Goal: Check status: Check status

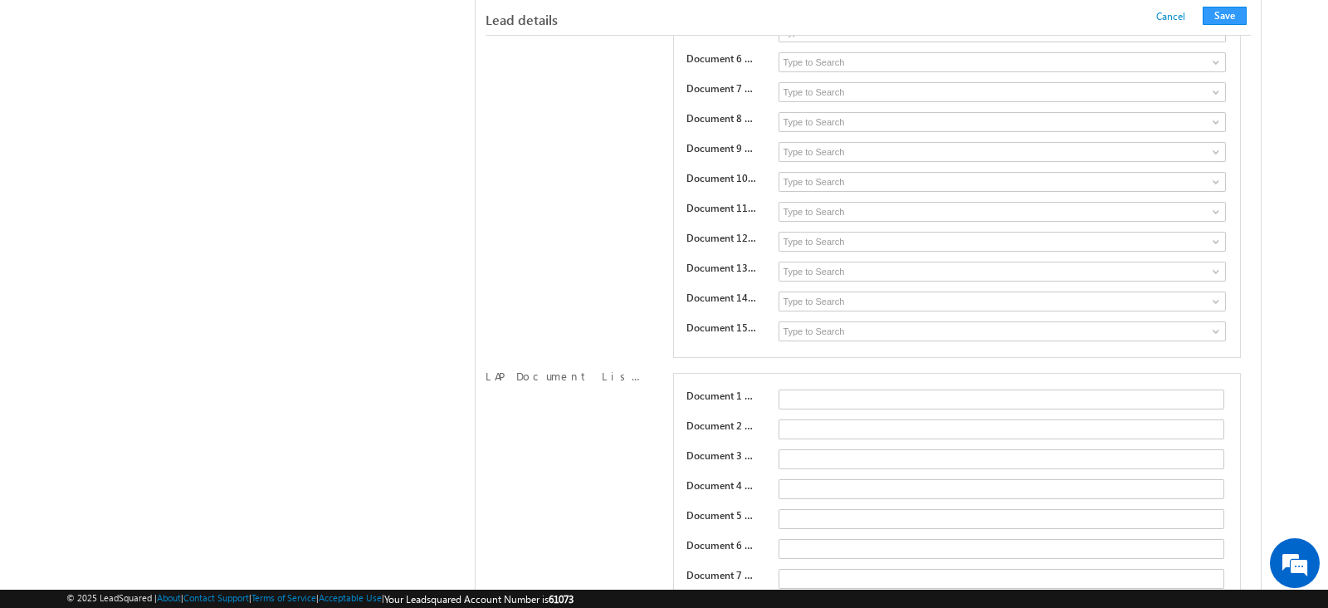
scroll to position [4634, 0]
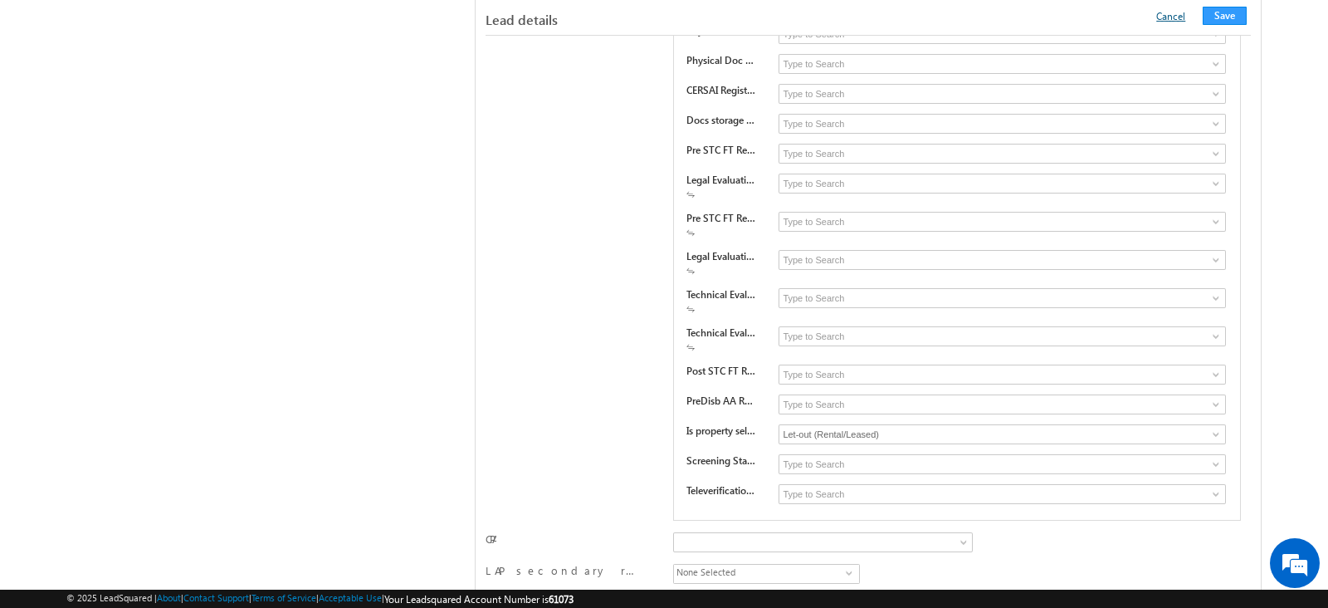
click at [1180, 16] on link "Cancel" at bounding box center [1170, 16] width 29 height 12
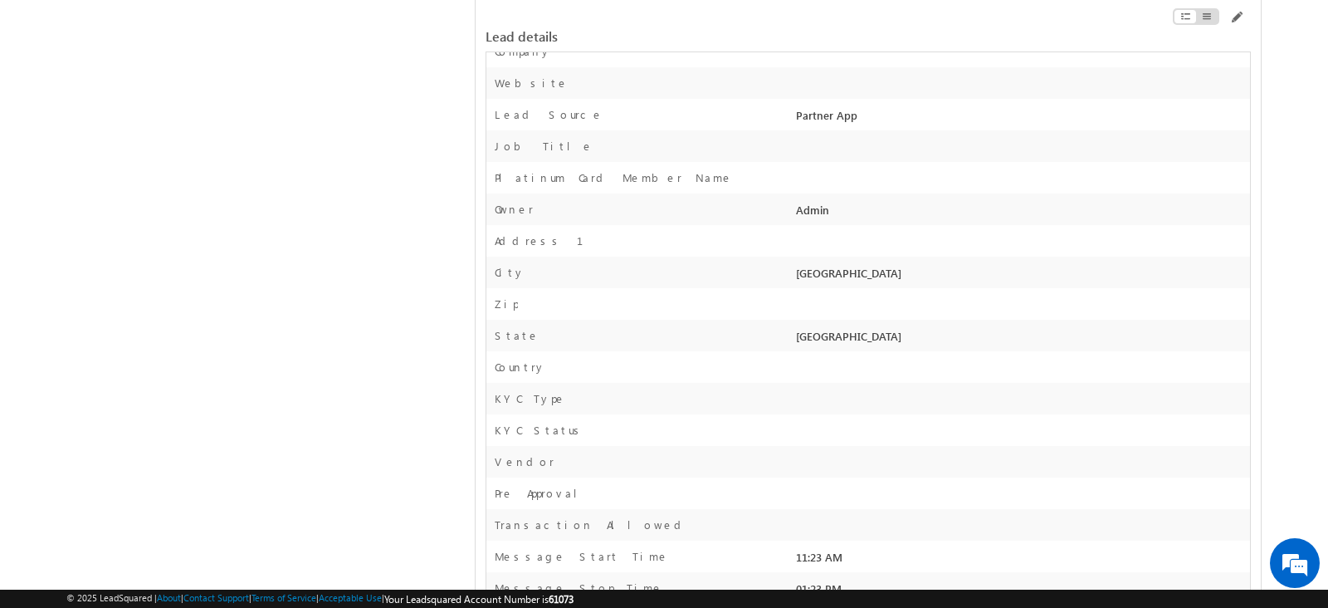
scroll to position [0, 0]
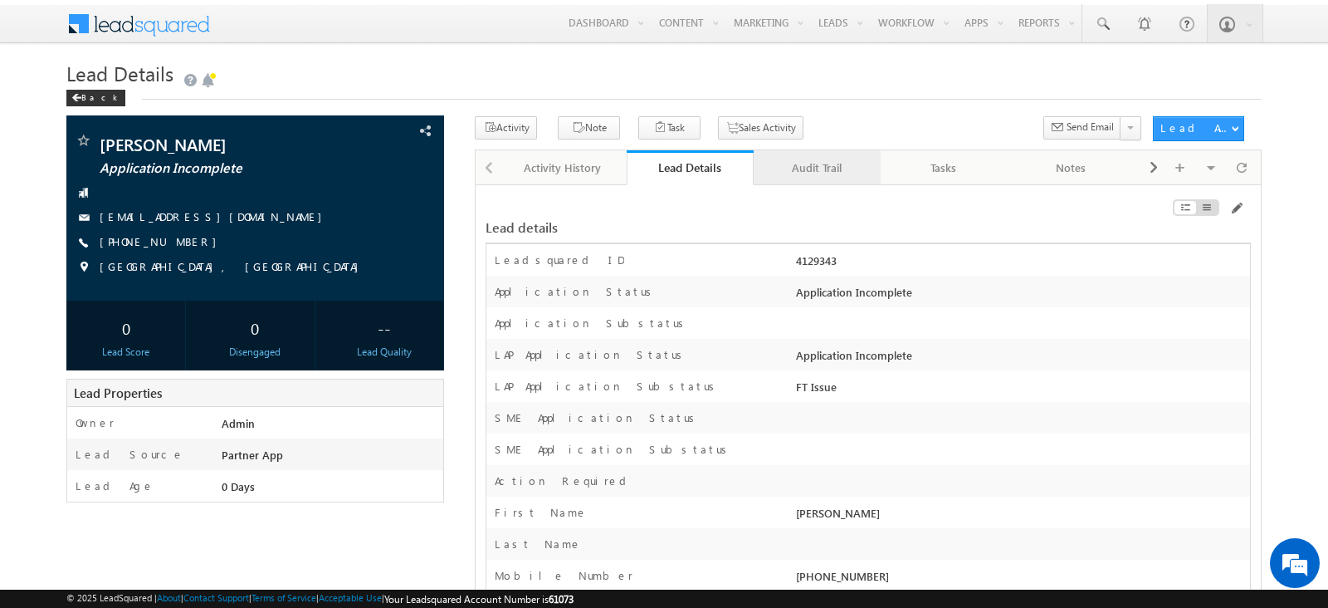
click at [804, 169] on div "Audit Trail" at bounding box center [816, 168] width 99 height 20
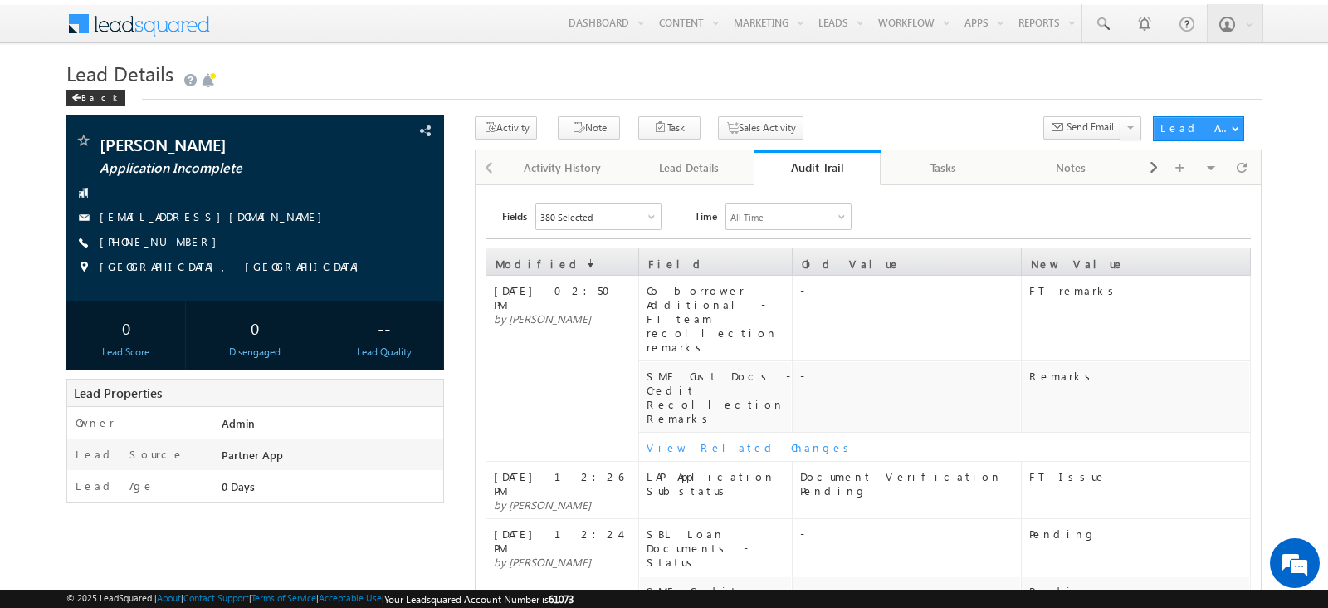
click at [691, 440] on div "View Related Changes" at bounding box center [948, 447] width 603 height 14
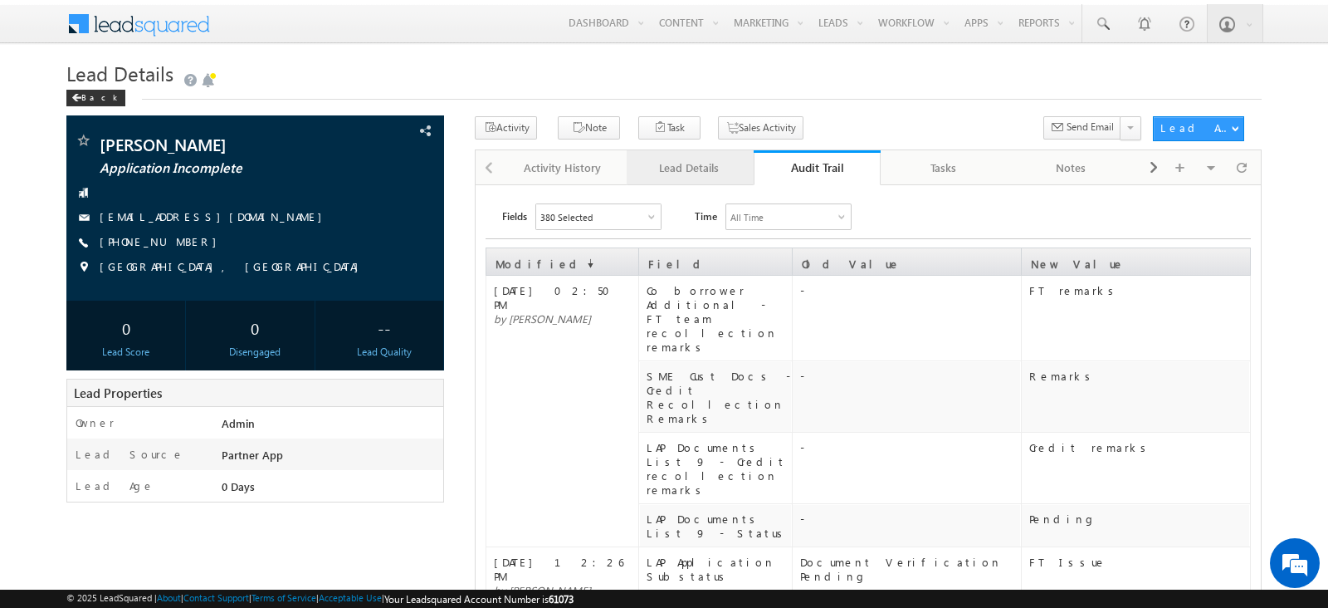
click at [705, 167] on div "Lead Details" at bounding box center [689, 168] width 99 height 20
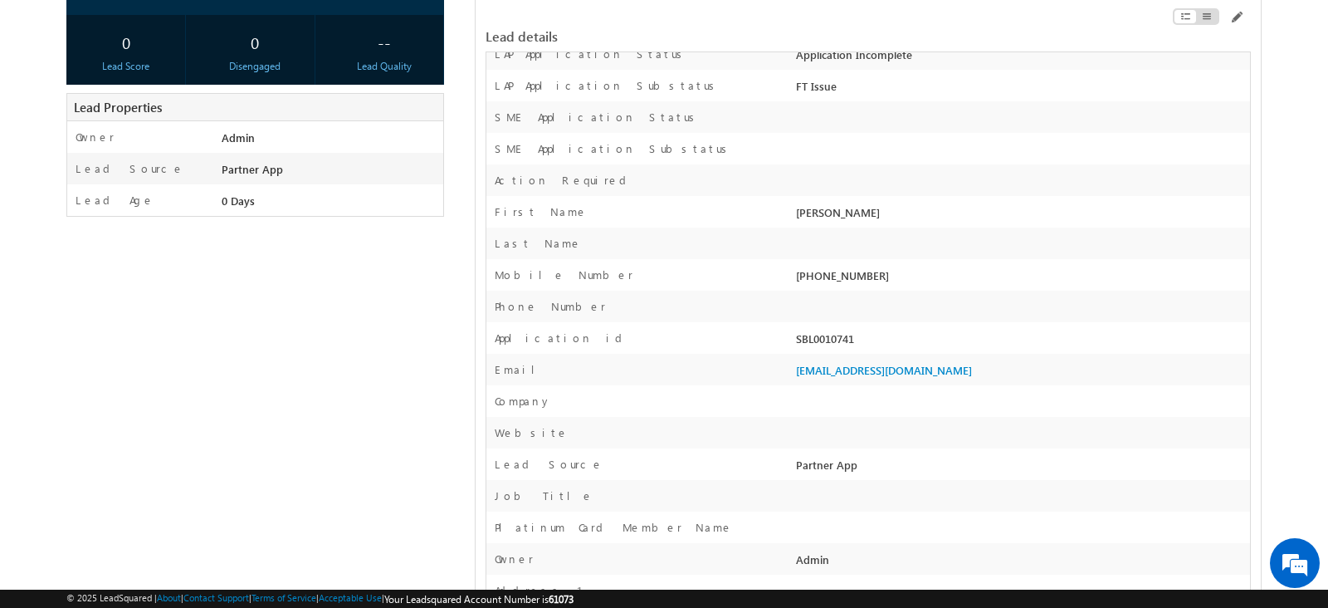
scroll to position [287, 0]
drag, startPoint x: 862, startPoint y: 337, endPoint x: 793, endPoint y: 342, distance: 69.1
click at [793, 342] on div "SBL0010741" at bounding box center [1021, 340] width 458 height 23
copy div "SBL0010741"
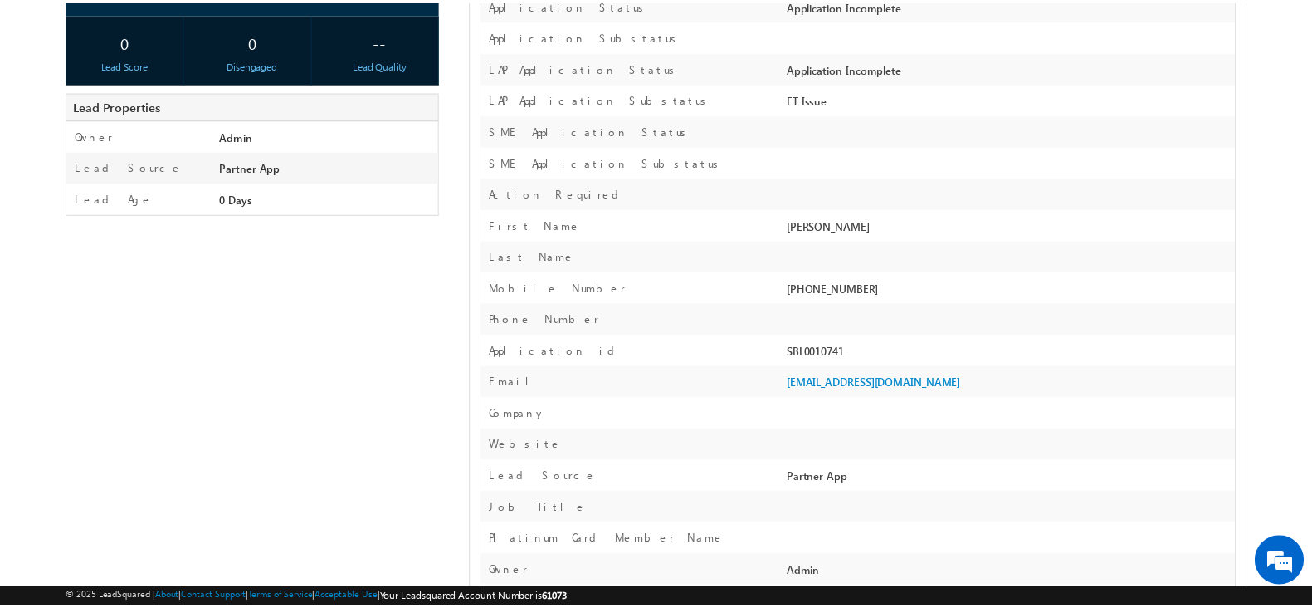
scroll to position [0, 0]
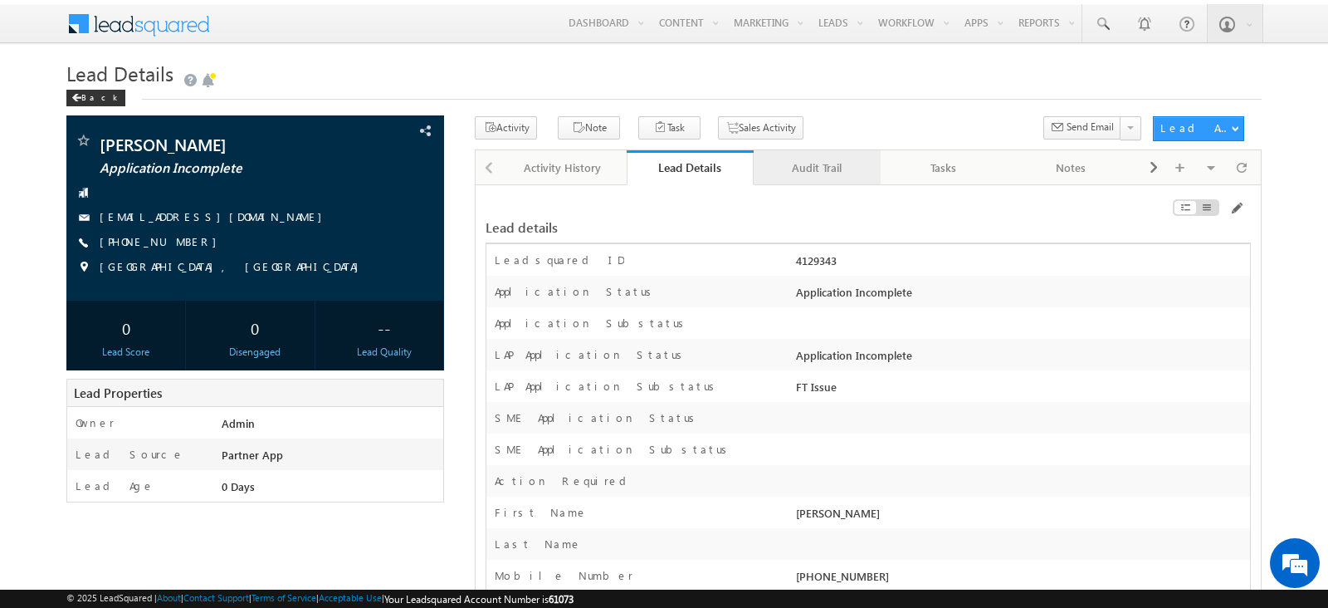
click at [803, 164] on div "Audit Trail" at bounding box center [816, 168] width 99 height 20
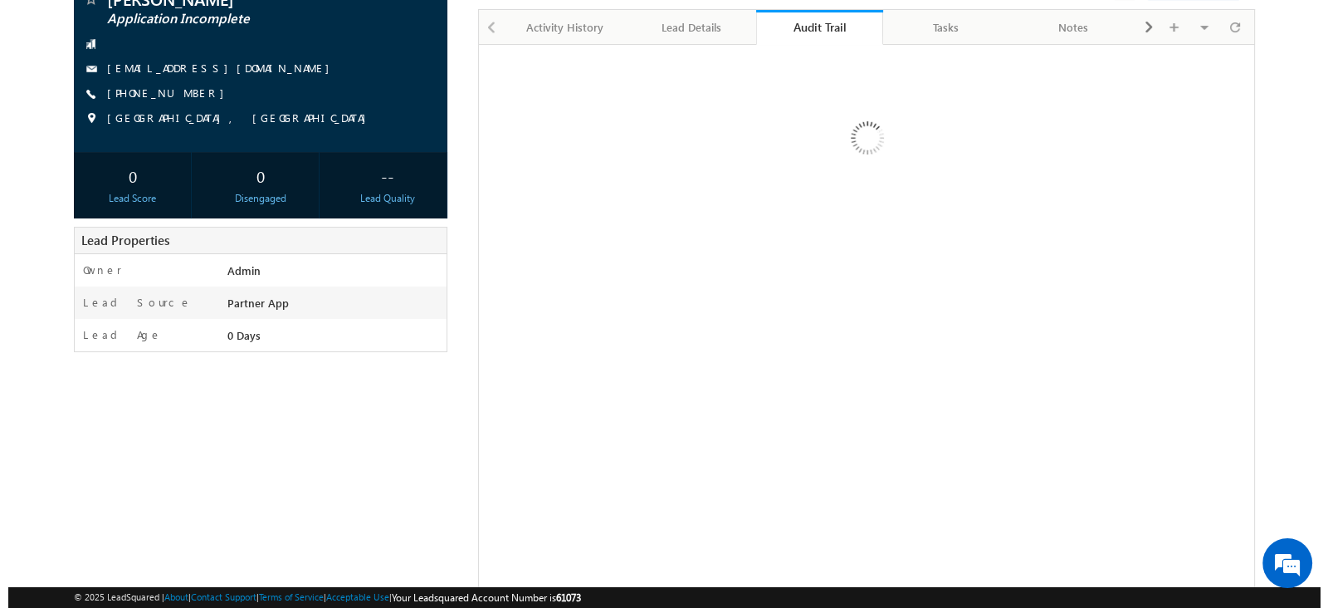
scroll to position [141, 0]
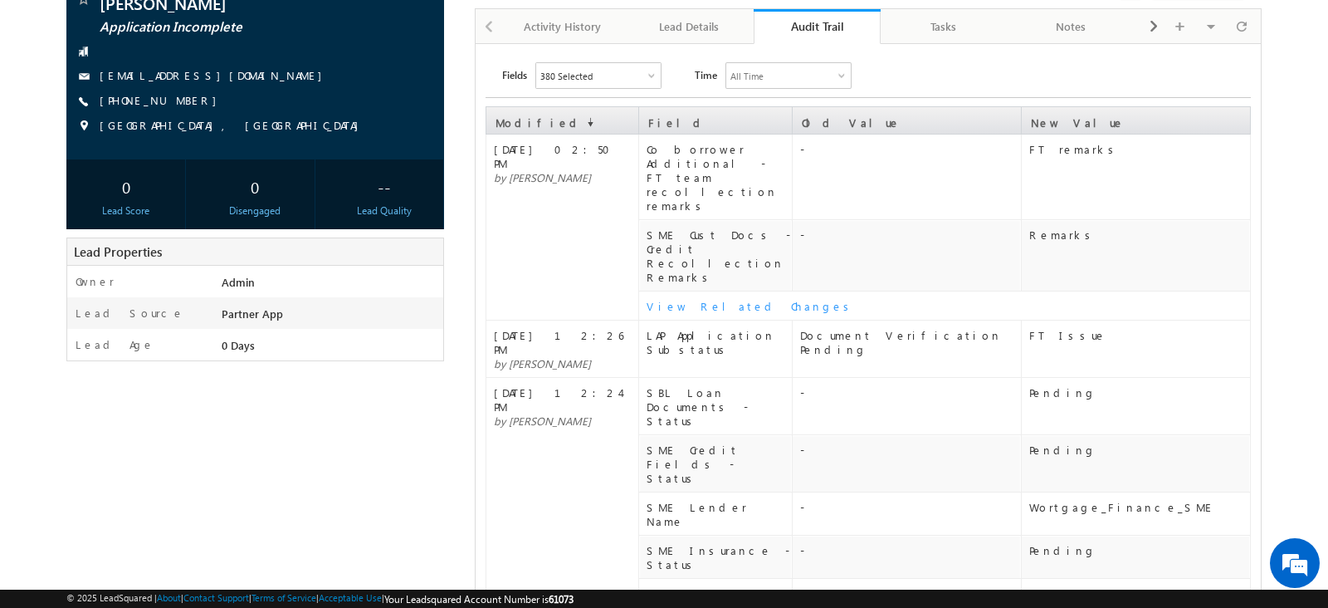
click at [729, 299] on div "View Related Changes" at bounding box center [948, 306] width 603 height 14
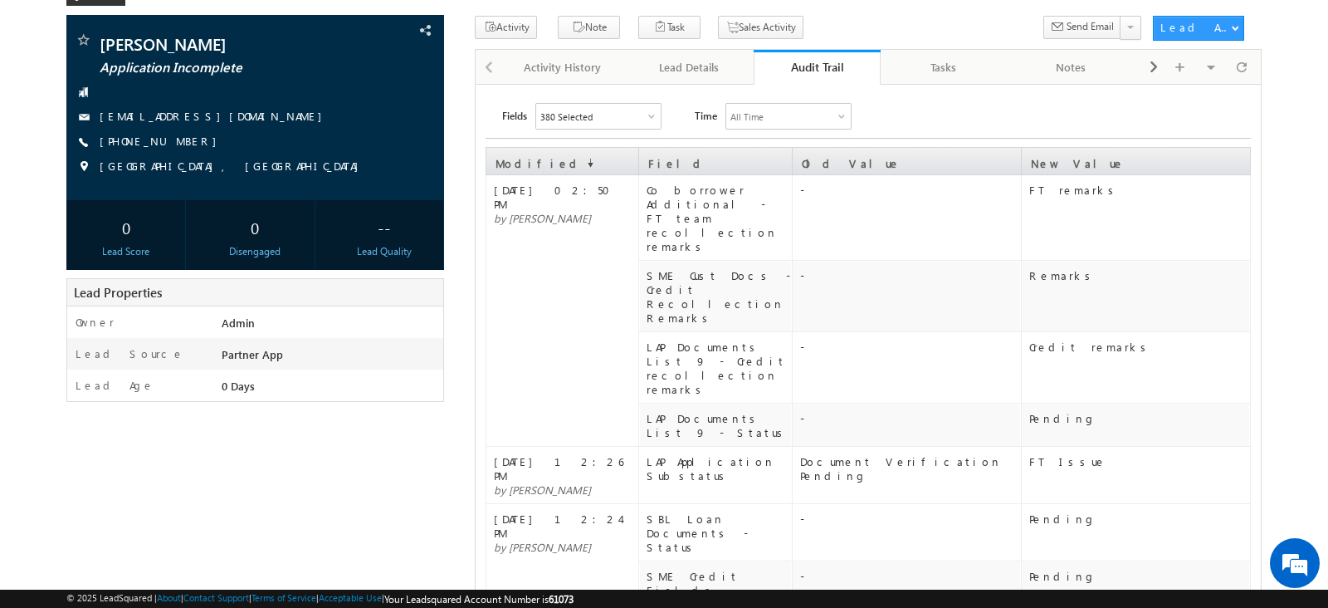
scroll to position [97, 0]
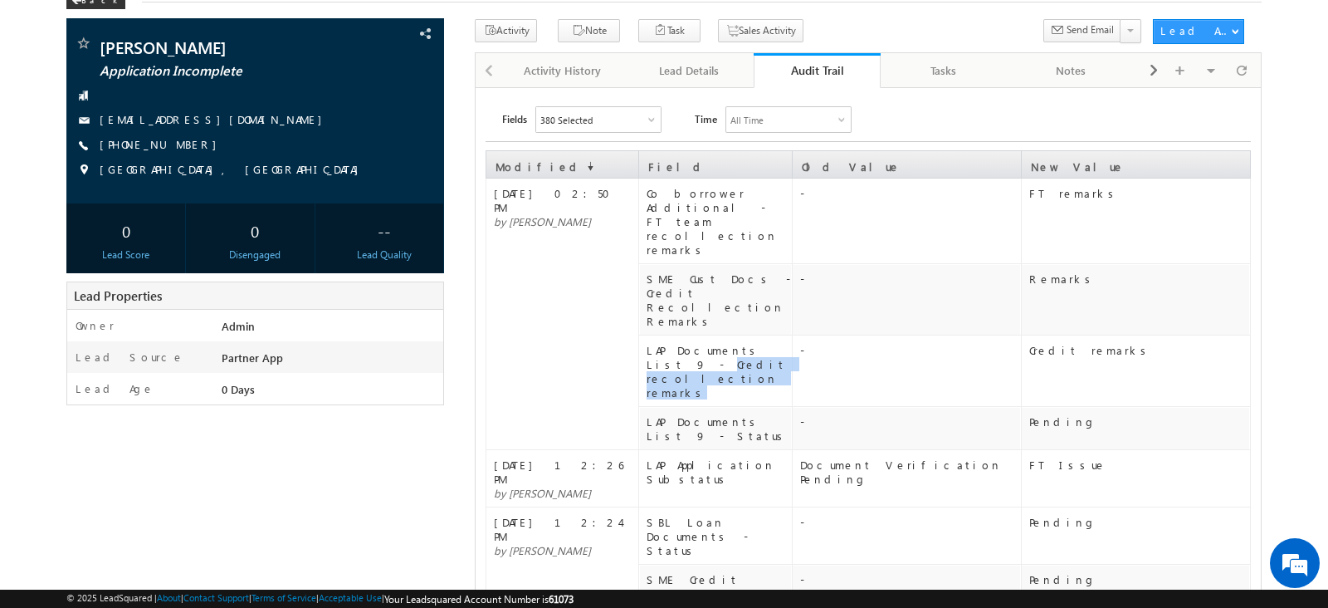
drag, startPoint x: 759, startPoint y: 272, endPoint x: 764, endPoint y: 296, distance: 24.6
click at [764, 343] on div "LAP Documents List 9 - Credit recollection remarks" at bounding box center [719, 371] width 144 height 56
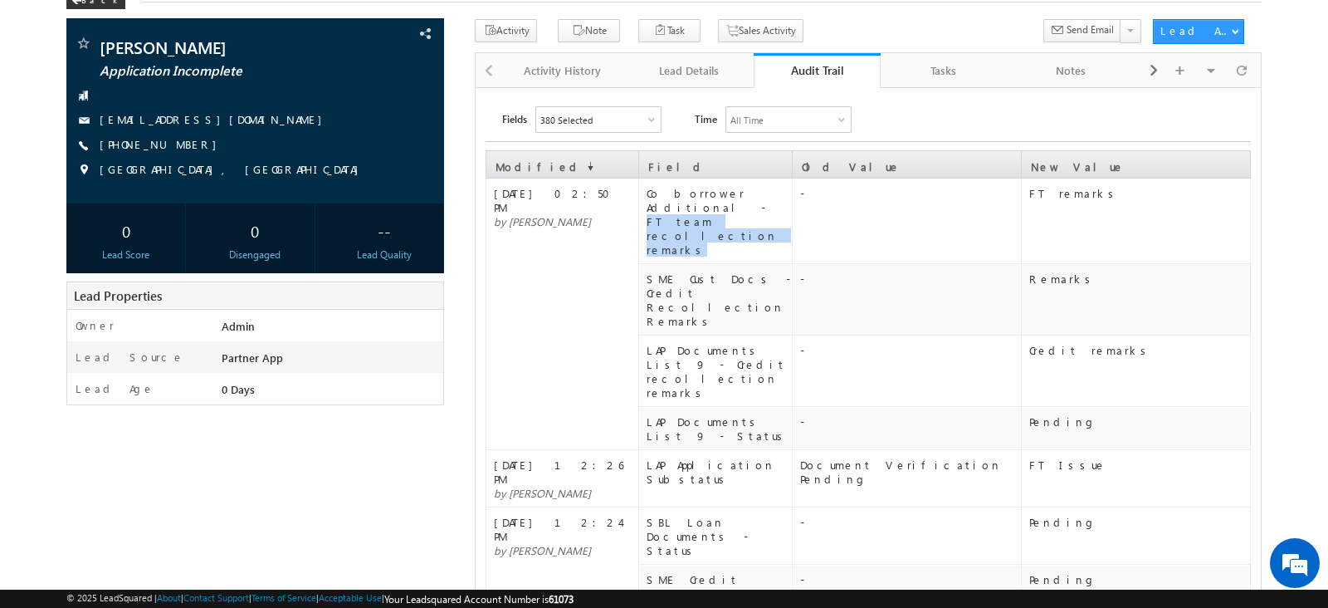
drag, startPoint x: 765, startPoint y: 193, endPoint x: 774, endPoint y: 217, distance: 26.2
click at [774, 217] on td "Co borrower Additional - FT team recollection remarks" at bounding box center [715, 220] width 153 height 85
click at [796, 335] on td "-" at bounding box center [906, 370] width 229 height 71
drag, startPoint x: 770, startPoint y: 189, endPoint x: 776, endPoint y: 208, distance: 19.2
click at [776, 208] on div "Co borrower Additional - FT team recollection remarks" at bounding box center [719, 221] width 144 height 71
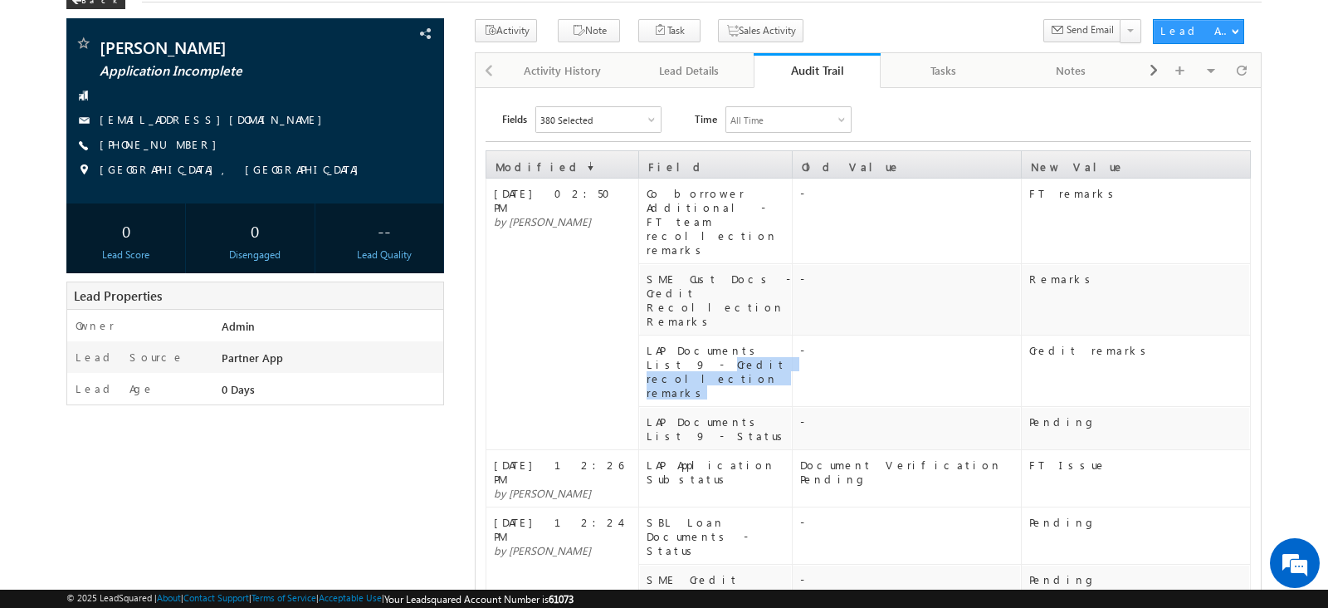
drag, startPoint x: 759, startPoint y: 282, endPoint x: 759, endPoint y: 300, distance: 18.3
click at [759, 343] on div "LAP Documents List 9 - Credit recollection remarks" at bounding box center [719, 371] width 144 height 56
click at [625, 232] on td "[DATE] 02:50 PM by [PERSON_NAME]" at bounding box center [562, 313] width 153 height 271
click at [714, 71] on div "Lead Details" at bounding box center [689, 71] width 99 height 20
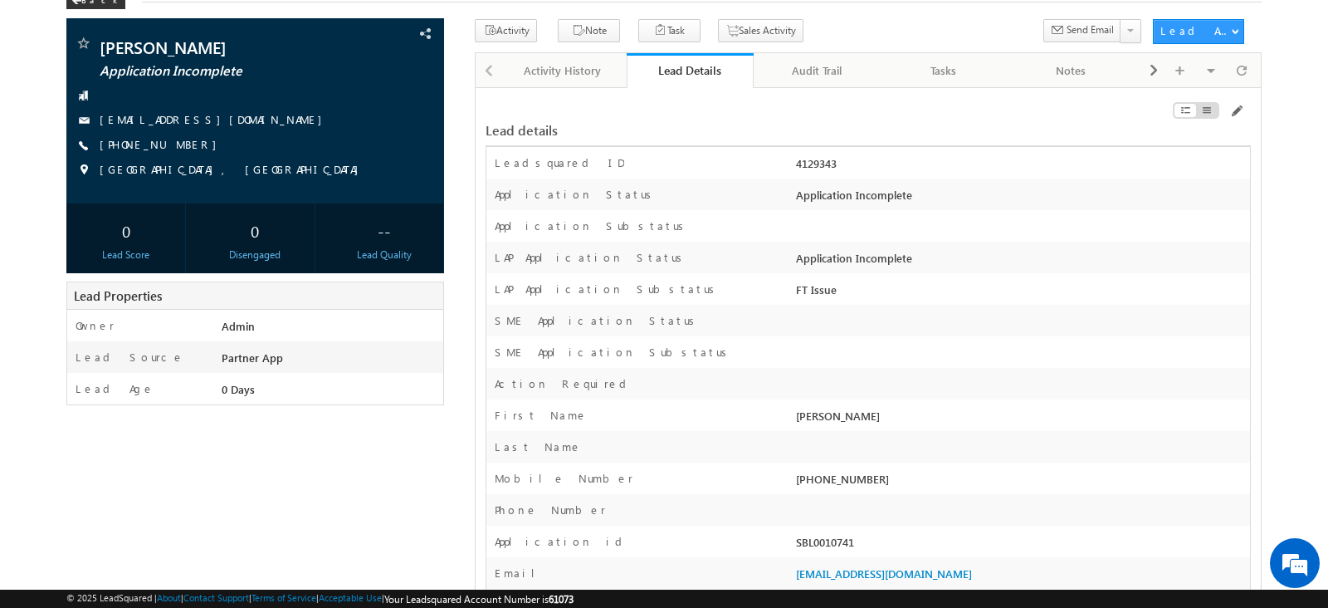
scroll to position [125, 0]
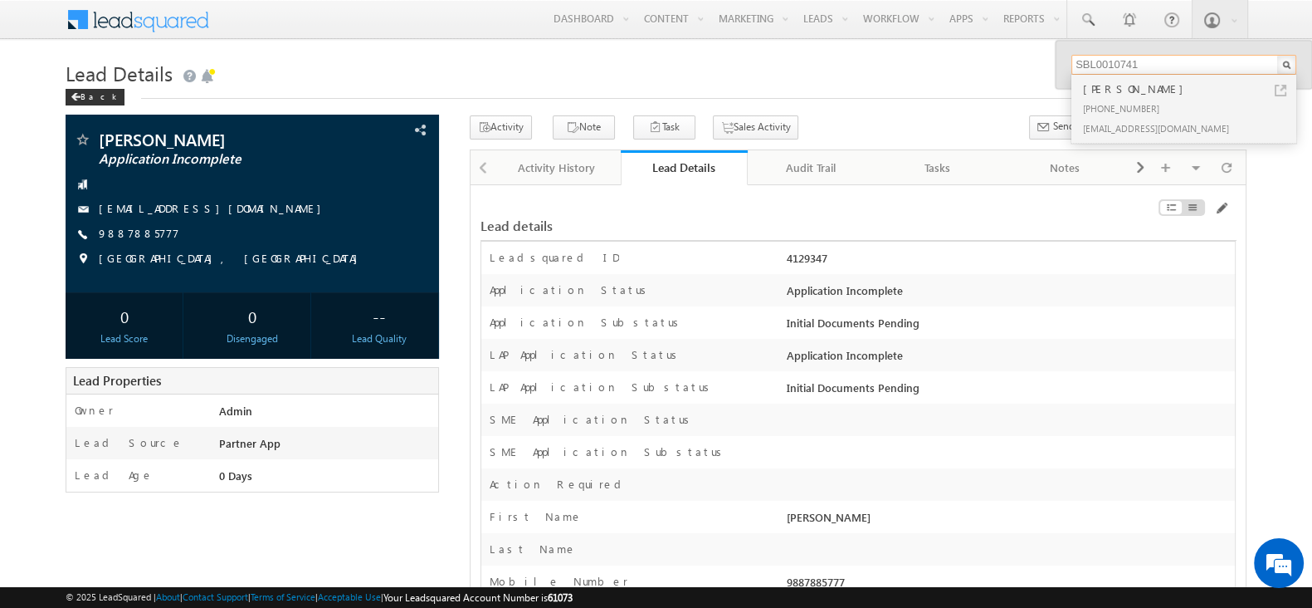
click at [1158, 63] on input "SBL0010741" at bounding box center [1184, 65] width 225 height 20
type input "SBL0010740"
click at [1280, 85] on link at bounding box center [1281, 91] width 12 height 12
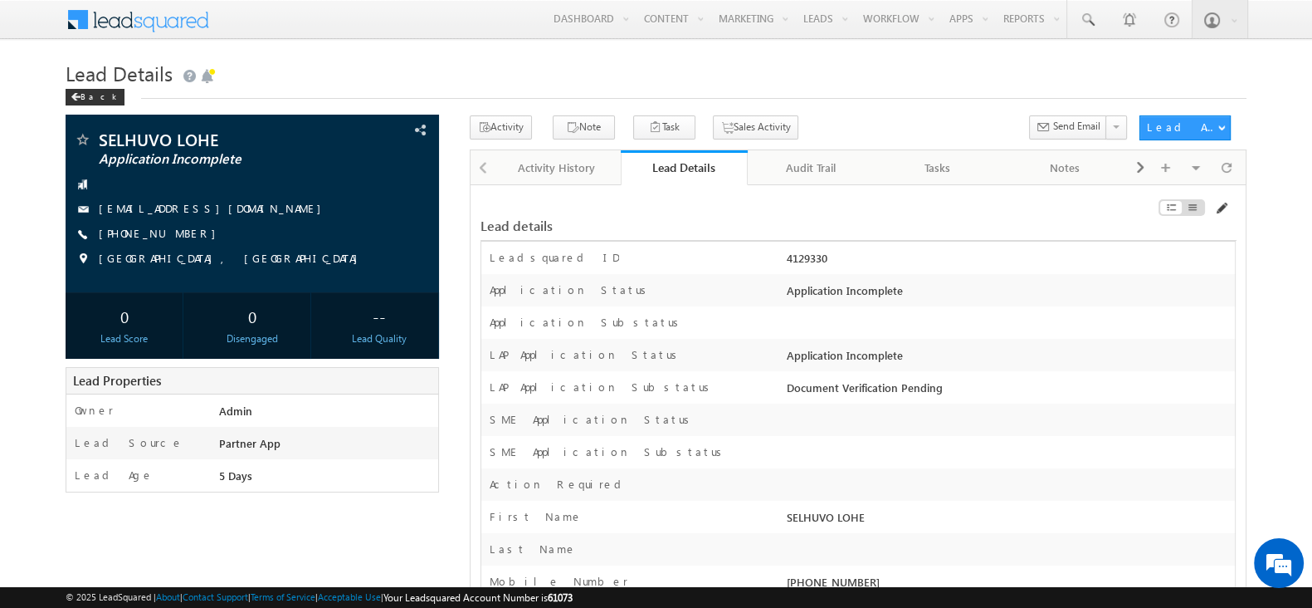
click at [1224, 209] on span at bounding box center [1220, 208] width 13 height 13
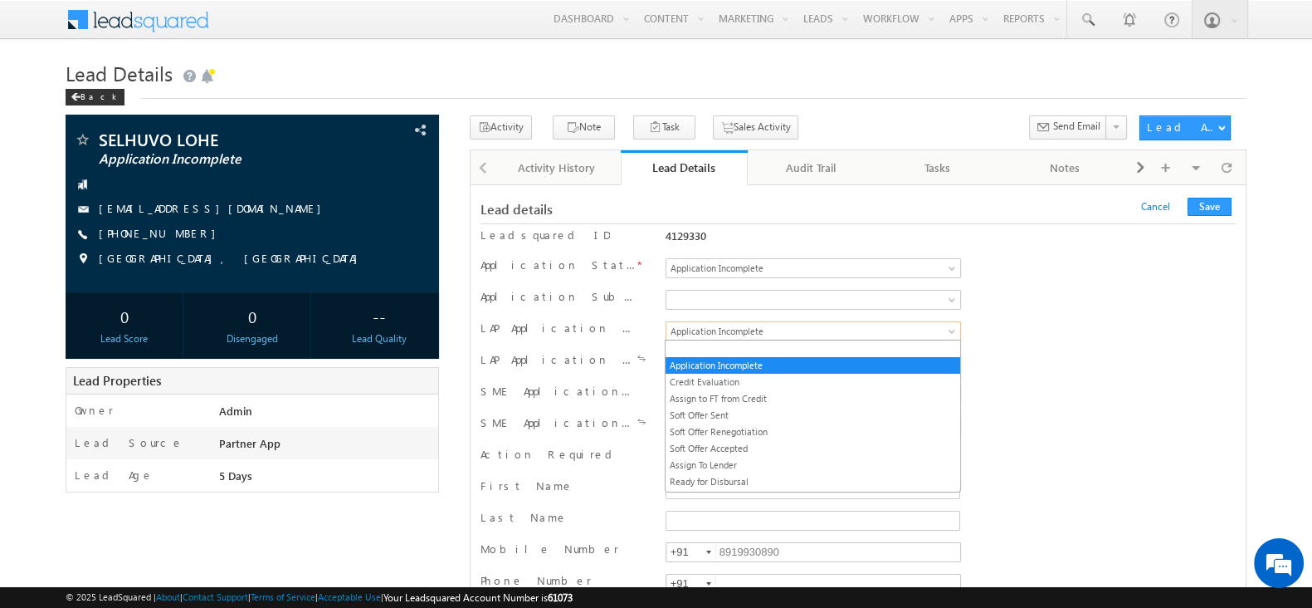
click at [814, 324] on span "Application Incomplete" at bounding box center [796, 331] width 259 height 15
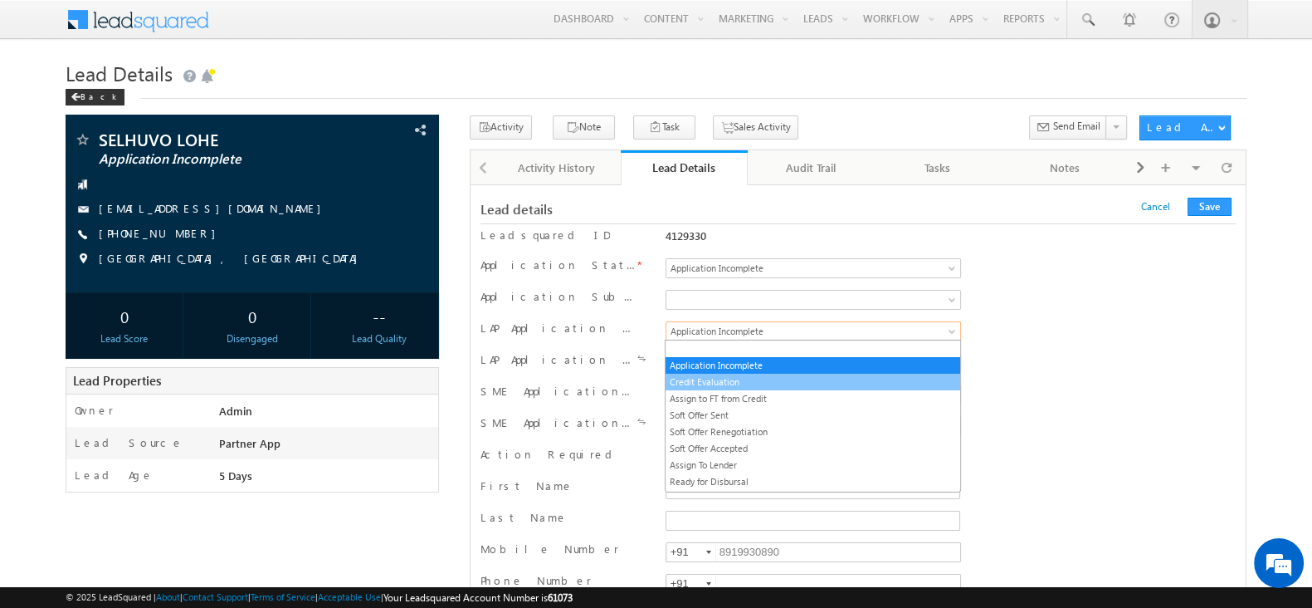
click at [808, 385] on link "Credit Evaluation" at bounding box center [813, 381] width 294 height 15
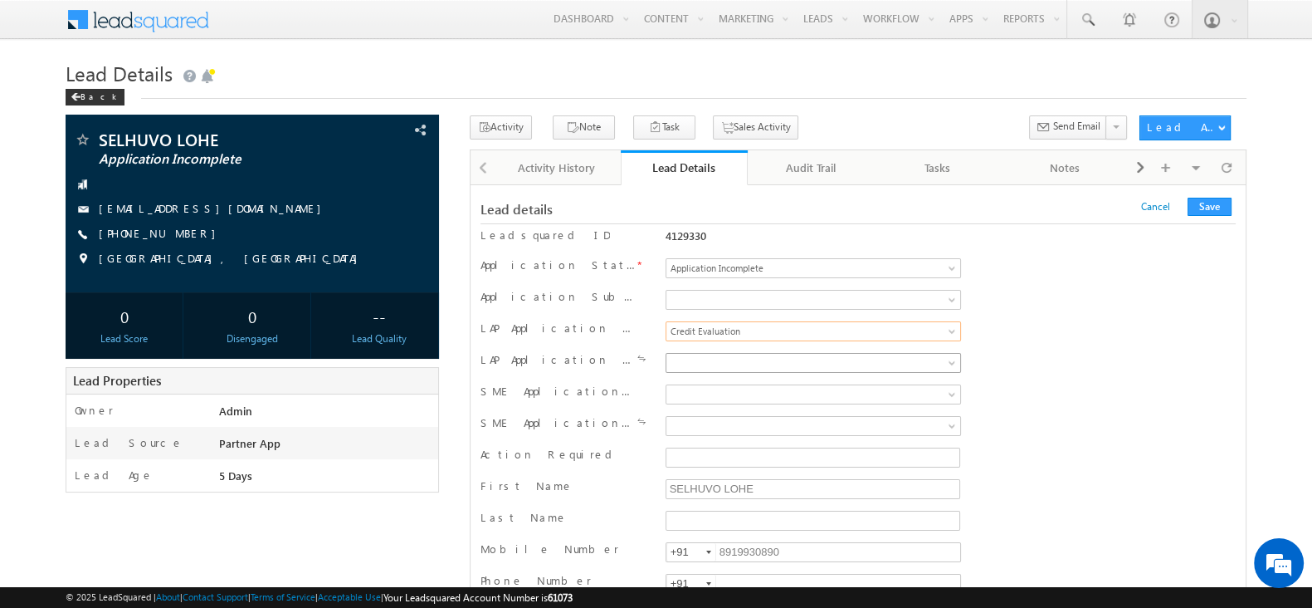
click at [784, 359] on span at bounding box center [796, 362] width 259 height 15
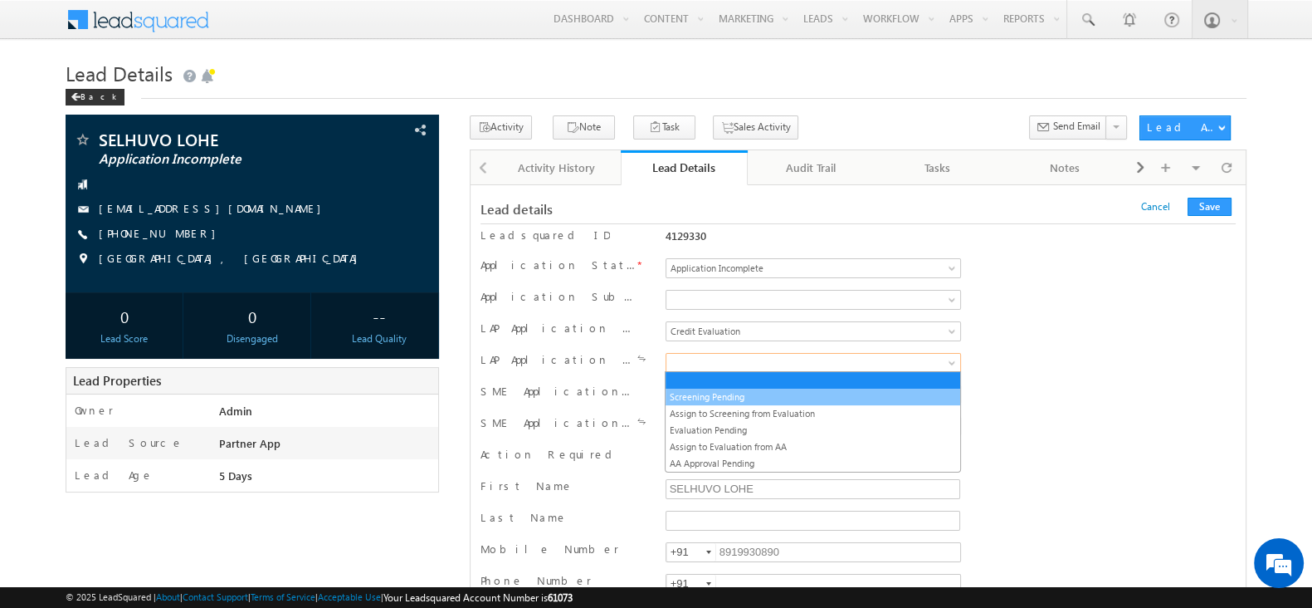
click at [751, 400] on link "Screening Pending" at bounding box center [813, 396] width 294 height 15
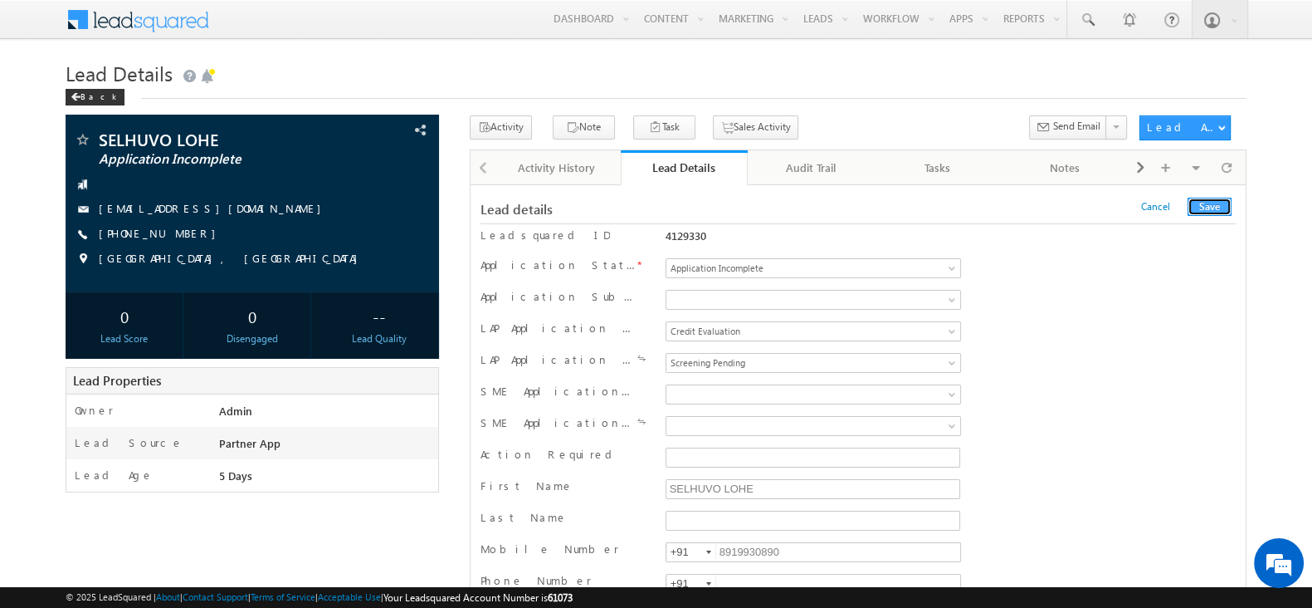
click at [1204, 206] on button "Save" at bounding box center [1210, 207] width 44 height 18
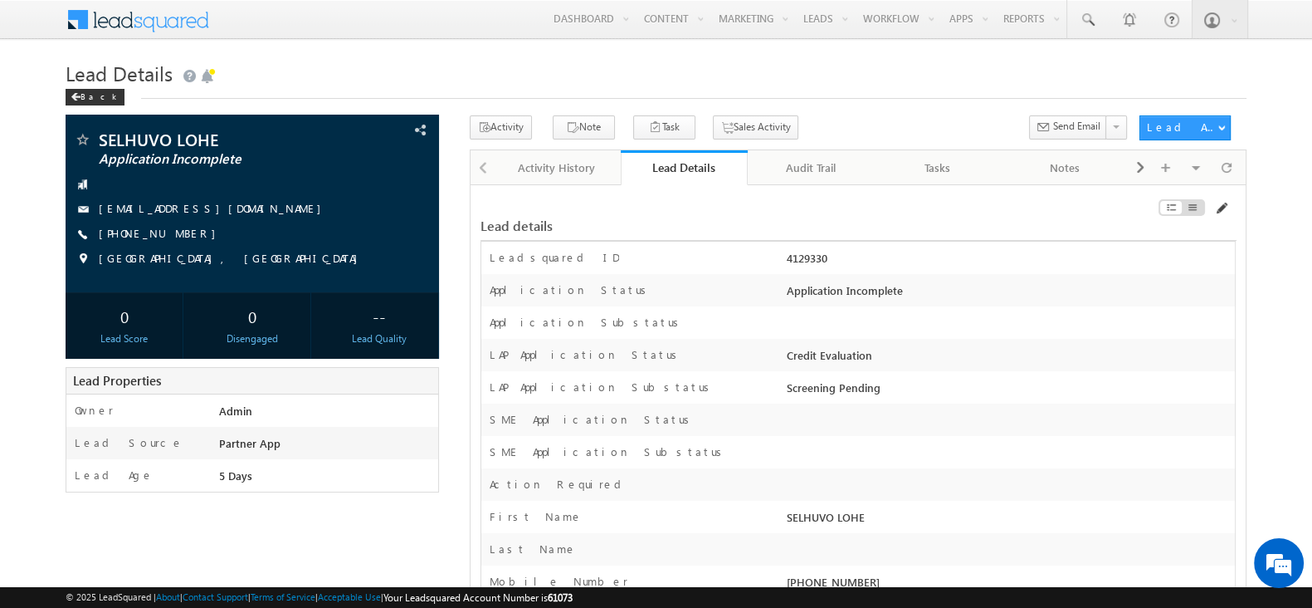
click at [1221, 208] on span at bounding box center [1220, 208] width 13 height 13
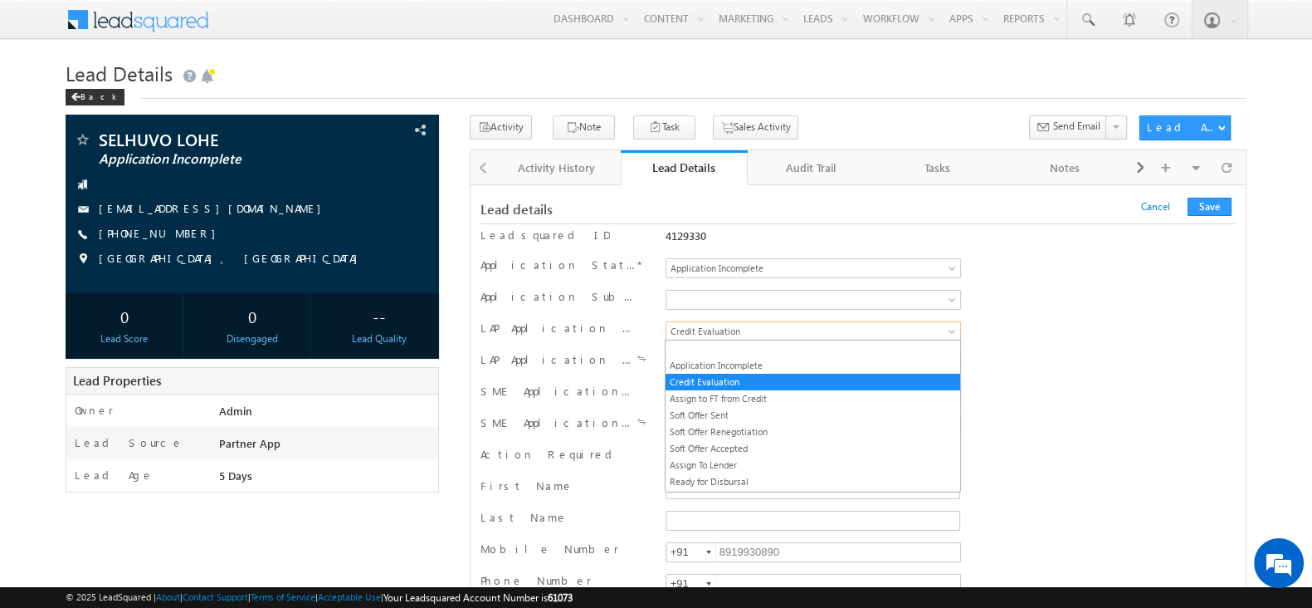
click at [781, 327] on span "Credit Evaluation" at bounding box center [796, 331] width 259 height 15
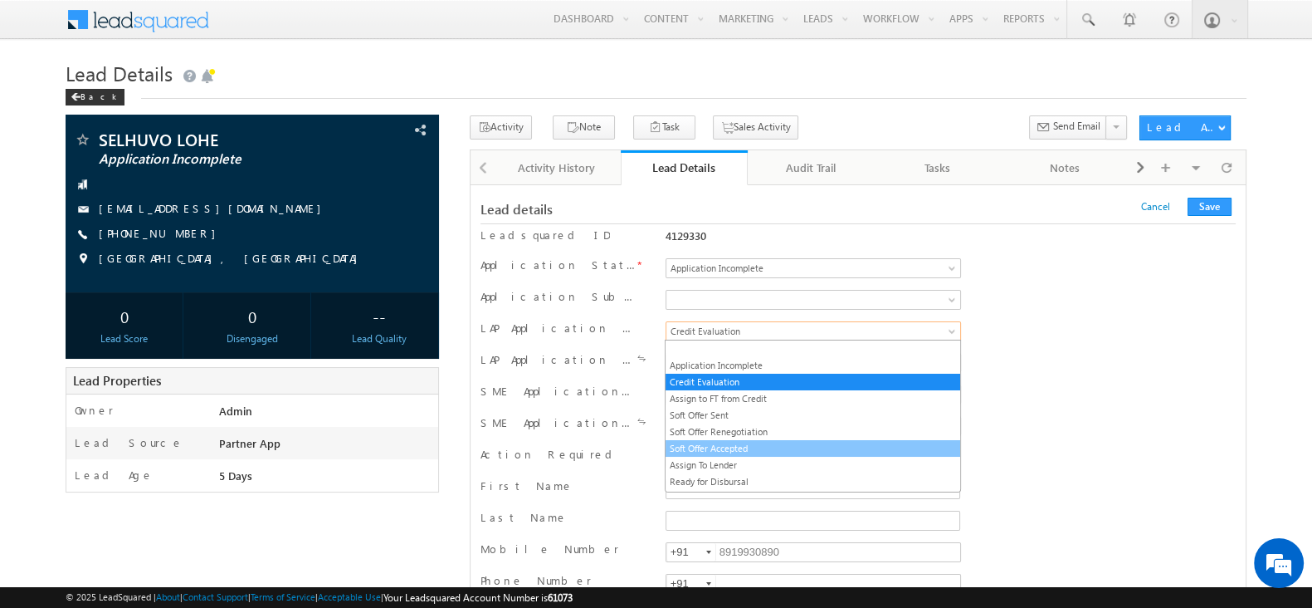
click at [784, 441] on link "Soft Offer Accepted" at bounding box center [813, 448] width 294 height 15
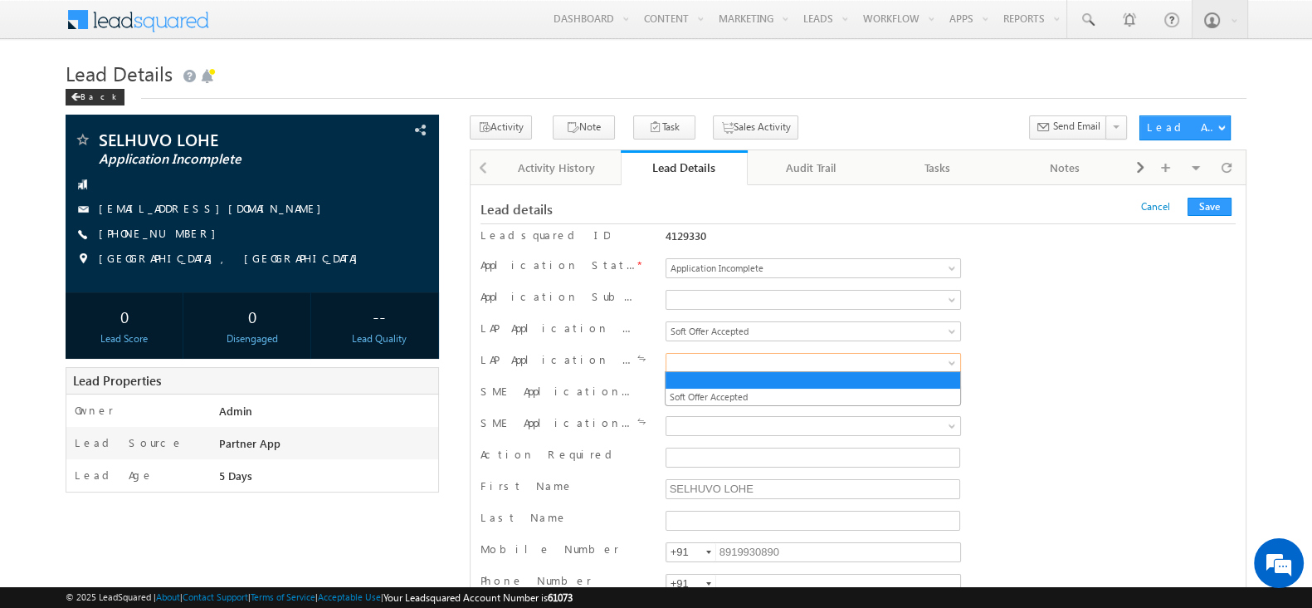
click at [781, 362] on span at bounding box center [796, 362] width 259 height 15
click at [768, 330] on span "Soft Offer Accepted" at bounding box center [796, 331] width 259 height 15
click at [803, 355] on span at bounding box center [796, 362] width 259 height 15
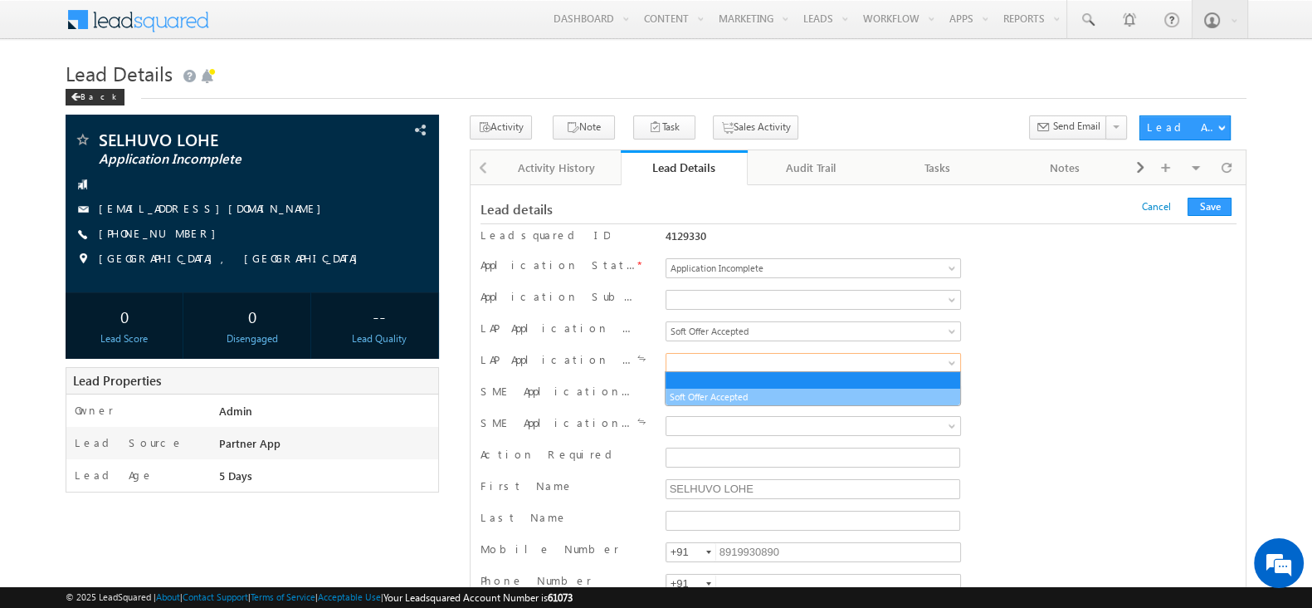
click at [751, 389] on link "Soft Offer Accepted" at bounding box center [813, 396] width 294 height 15
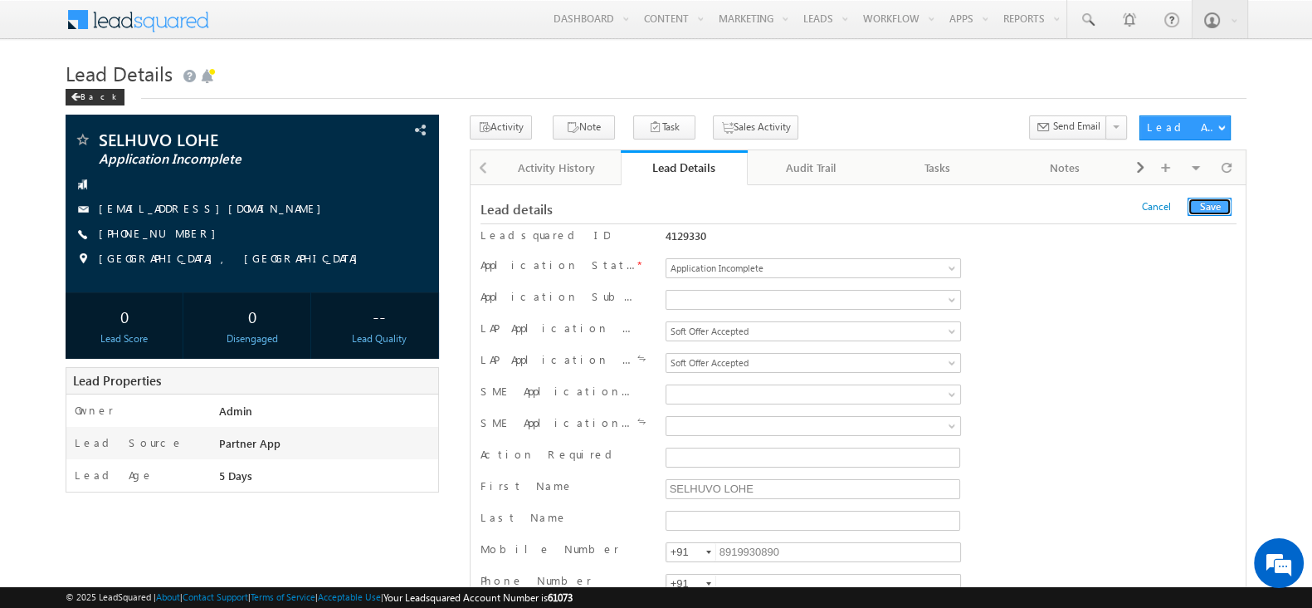
click at [1191, 206] on button "Save" at bounding box center [1210, 207] width 44 height 18
